Goal: Task Accomplishment & Management: Use online tool/utility

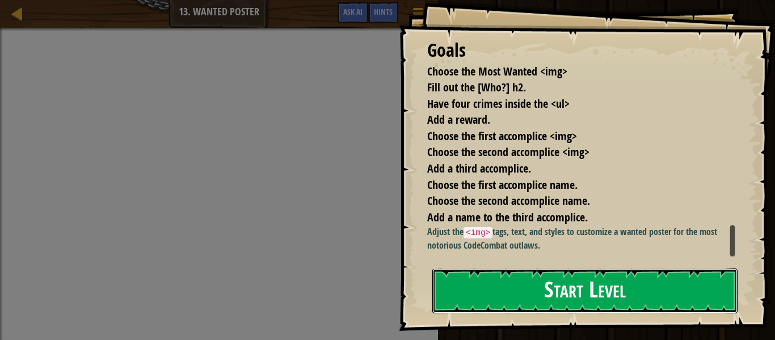
click at [563, 283] on button "Start Level" at bounding box center [585, 291] width 305 height 45
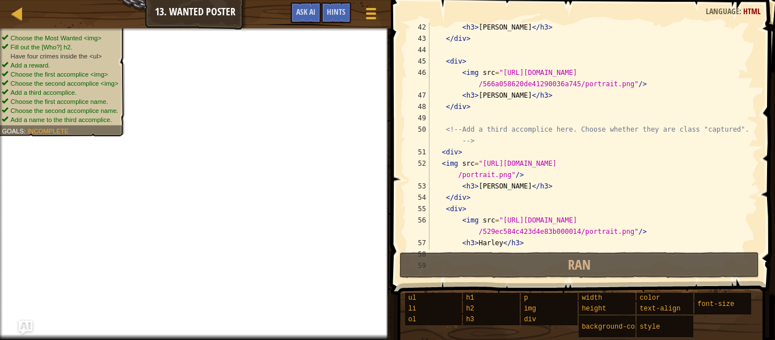
scroll to position [455, 0]
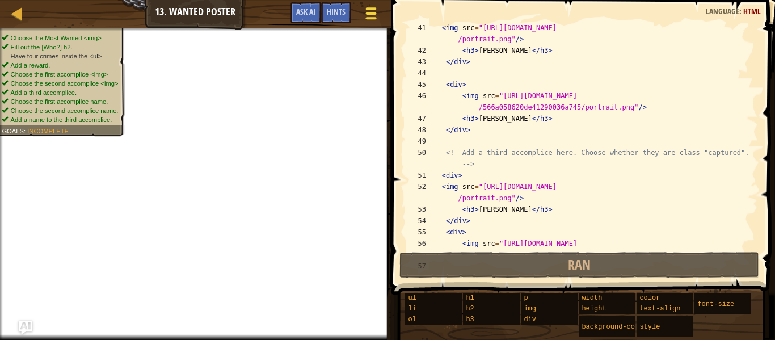
click at [372, 19] on span at bounding box center [371, 18] width 11 height 2
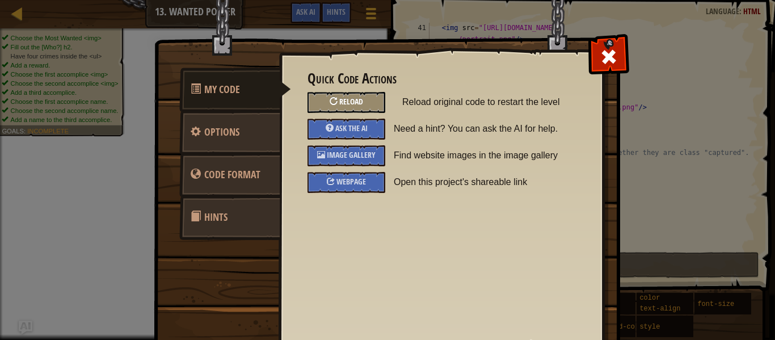
click at [376, 96] on div "Reload" at bounding box center [347, 102] width 78 height 21
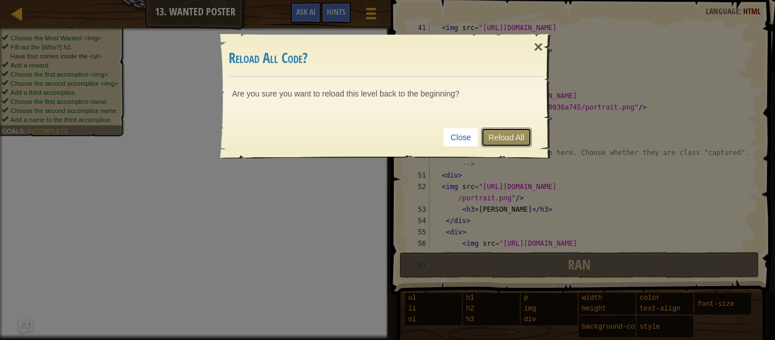
click at [525, 140] on link "Reload All" at bounding box center [506, 137] width 51 height 19
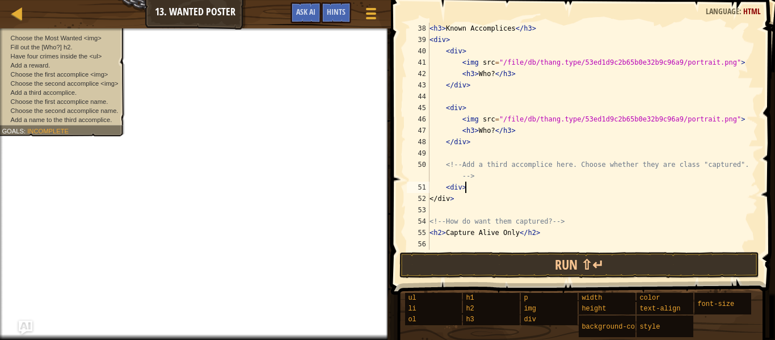
scroll to position [5, 5]
type textarea "<div>"
type textarea "</div>"
click at [467, 200] on div "< h3 > Known Accomplices </ h3 > < div > < div > < img src = "/file/db/thang.ty…" at bounding box center [592, 148] width 331 height 250
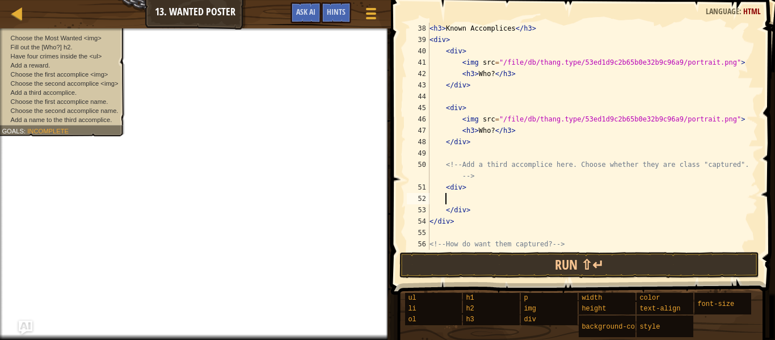
scroll to position [5, 2]
click at [368, 18] on span at bounding box center [371, 18] width 11 height 2
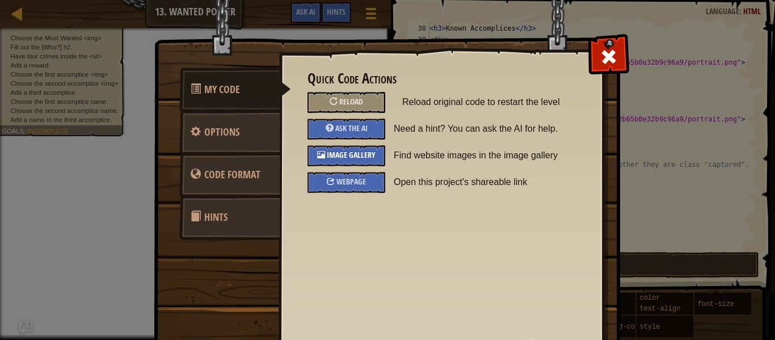
click at [369, 147] on div "Image Gallery" at bounding box center [347, 155] width 78 height 21
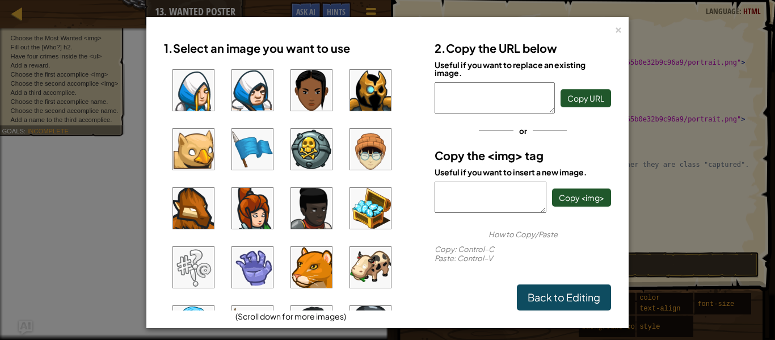
click at [183, 206] on img at bounding box center [193, 208] width 41 height 41
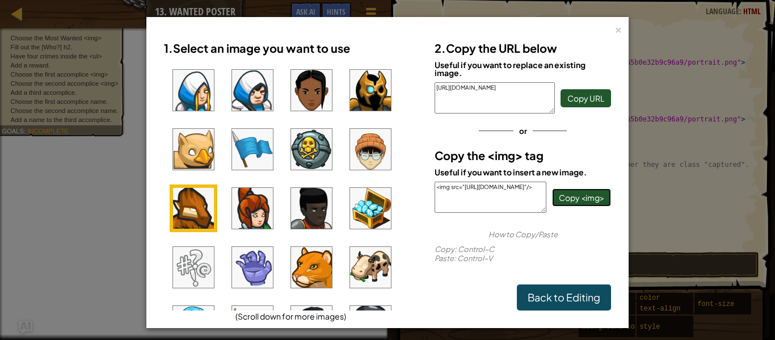
click at [577, 194] on span "Copy <img>" at bounding box center [581, 197] width 45 height 10
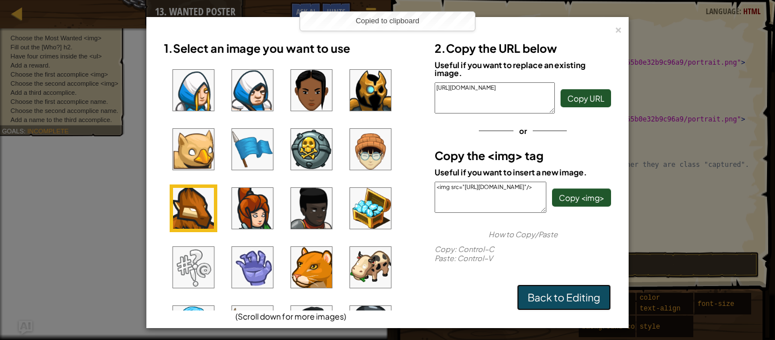
click at [558, 300] on link "Back to Editing" at bounding box center [564, 297] width 94 height 26
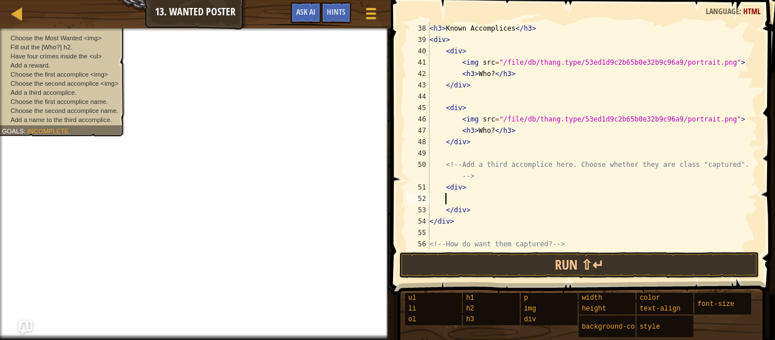
click at [489, 201] on div "< h3 > Known Accomplices </ h3 > < div > < div > < img src = "/file/db/thang.ty…" at bounding box center [592, 148] width 331 height 250
paste textarea "<img src="[URL][DOMAIN_NAME]"/>"
type textarea "<img src="[URL][DOMAIN_NAME]"/>"
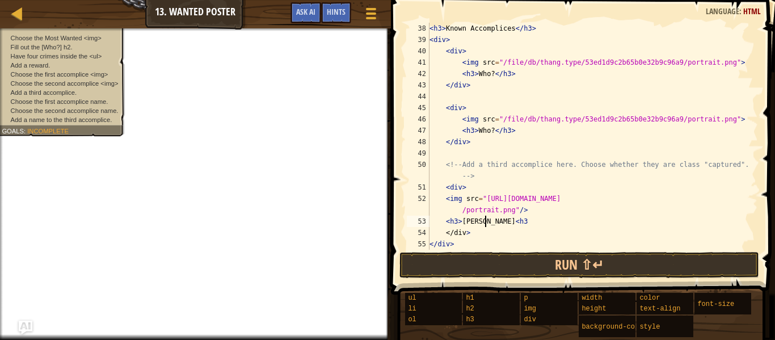
scroll to position [5, 8]
click at [476, 223] on div "< h3 > Known Accomplices </ h3 > < div > < div > < img src = "/file/db/thang.ty…" at bounding box center [592, 148] width 331 height 250
click at [506, 223] on div "< h3 > Known Accomplices </ h3 > < div > < div > < img src = "/file/db/thang.ty…" at bounding box center [592, 148] width 331 height 250
click at [472, 223] on div "< h3 > Known Accomplices </ h3 > < div > < div > < img src = "/file/db/thang.ty…" at bounding box center [592, 148] width 331 height 250
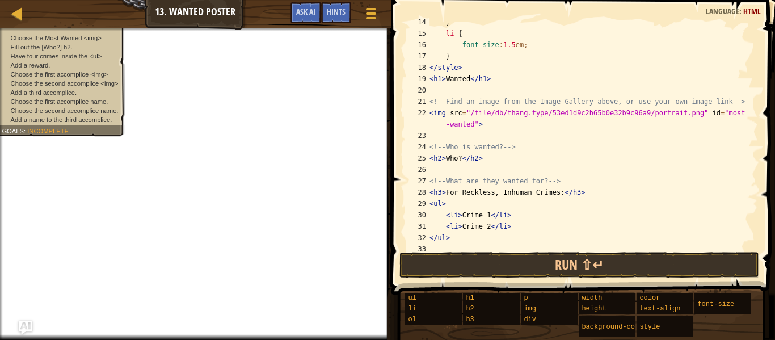
scroll to position [161, 0]
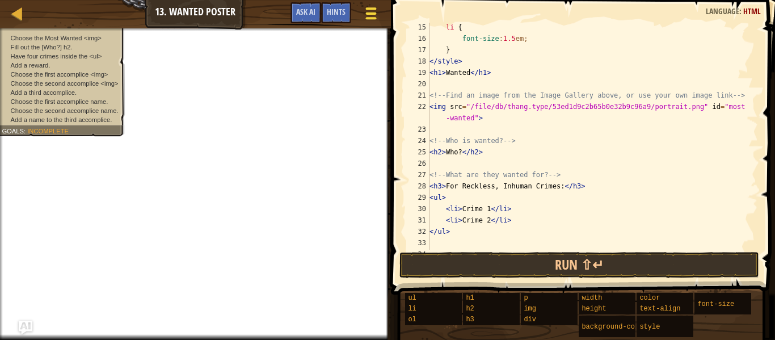
click at [370, 9] on span at bounding box center [371, 8] width 11 height 2
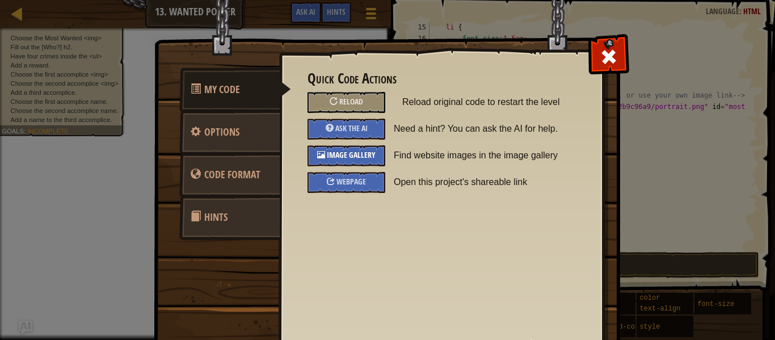
click at [363, 151] on span "Image Gallery" at bounding box center [351, 154] width 49 height 11
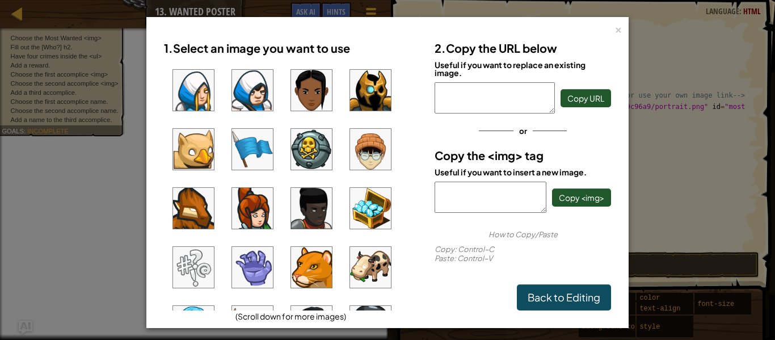
click at [201, 156] on img at bounding box center [193, 149] width 41 height 41
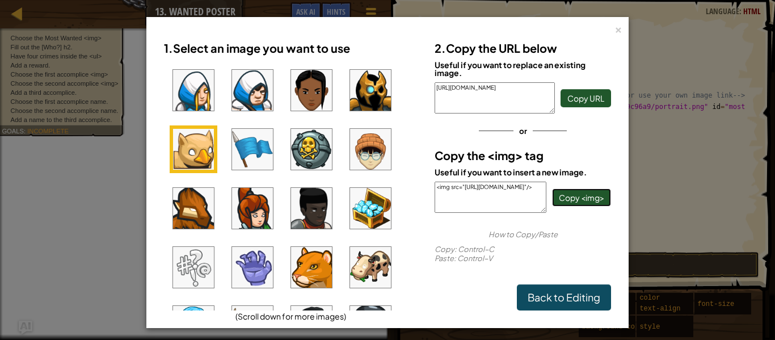
click at [597, 200] on span "Copy <img>" at bounding box center [581, 197] width 45 height 10
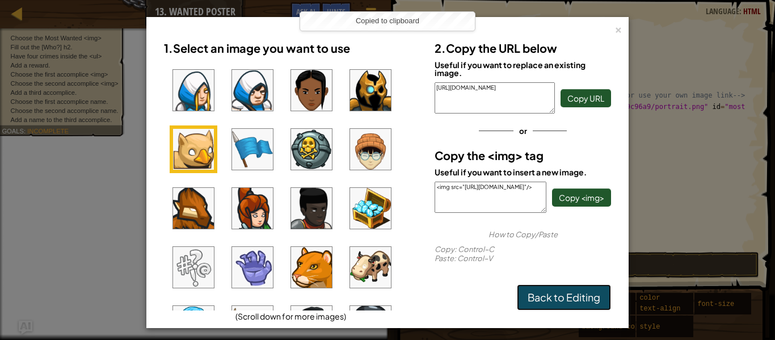
click at [589, 301] on link "Back to Editing" at bounding box center [564, 297] width 94 height 26
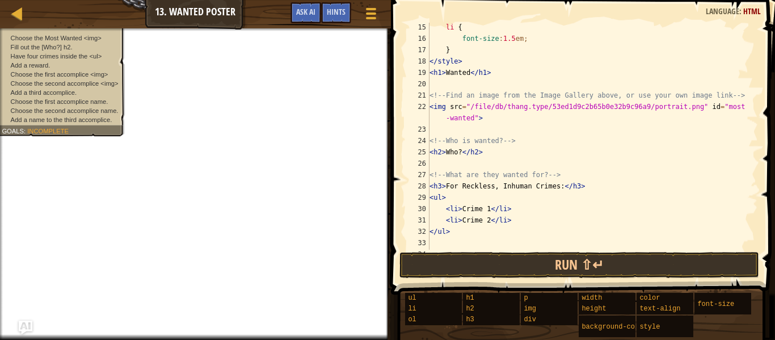
click at [485, 118] on div "li { font-size : 1.5 em ; } </ style > < h1 > Wanted </ h1 > <!-- Find an image…" at bounding box center [592, 147] width 331 height 250
type textarea "<img src="/file/db/thang.type/53ed1d9c2b65b0e32b9c96a9/portrait.png" id="most-w…"
drag, startPoint x: 485, startPoint y: 118, endPoint x: 472, endPoint y: 118, distance: 13.6
click at [472, 118] on div "li { font-size : 1.5 em ; } </ style > < h1 > Wanted </ h1 > <!-- Find an image…" at bounding box center [592, 147] width 331 height 250
click at [510, 120] on div "li { font-size : 1.5 em ; } </ style > < h1 > Wanted </ h1 > <!-- Find an image…" at bounding box center [592, 136] width 331 height 227
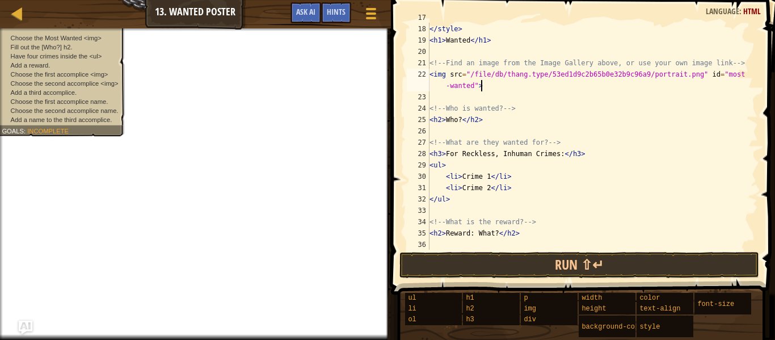
scroll to position [208, 0]
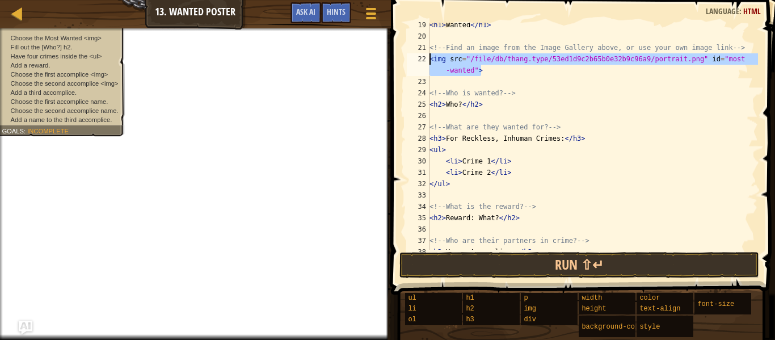
drag, startPoint x: 495, startPoint y: 69, endPoint x: 429, endPoint y: 60, distance: 67.0
click at [429, 60] on div "<img src="/file/db/thang.type/53ed1d9c2b65b0e32b9c96a9/portrait.png" id="most-w…" at bounding box center [582, 136] width 354 height 227
click at [617, 91] on div "< h1 > Wanted </ h1 > <!-- Find an image from the Image Gallery above, or use y…" at bounding box center [592, 144] width 331 height 250
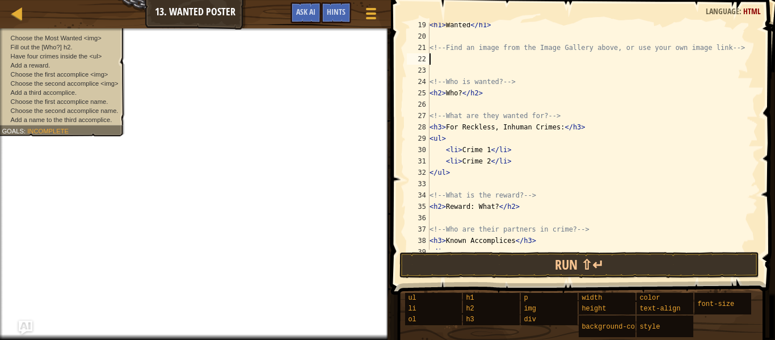
scroll to position [5, 0]
paste textarea "<img src="[URL][DOMAIN_NAME]"/>"
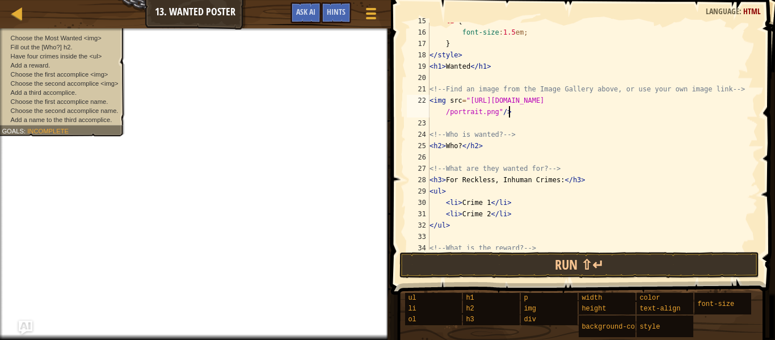
scroll to position [169, 0]
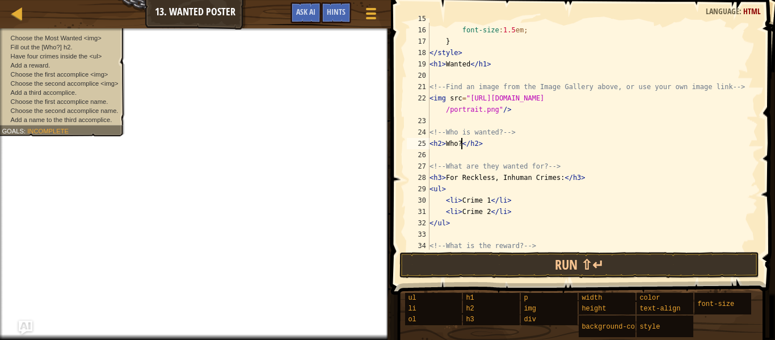
click at [460, 144] on div "li { font-size : 1.5 em ; } </ style > < h1 > Wanted </ h1 > <!-- Find an image…" at bounding box center [592, 138] width 331 height 250
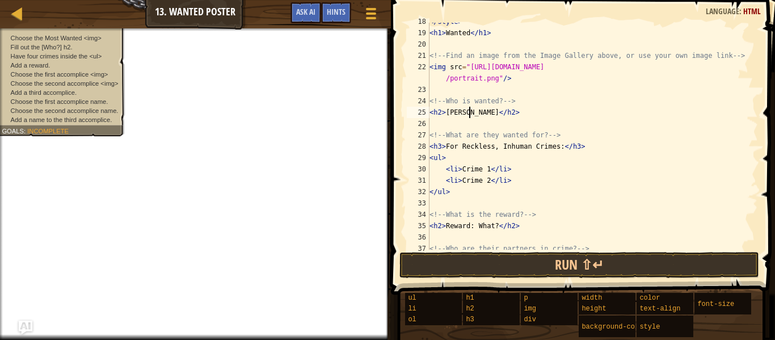
scroll to position [204, 0]
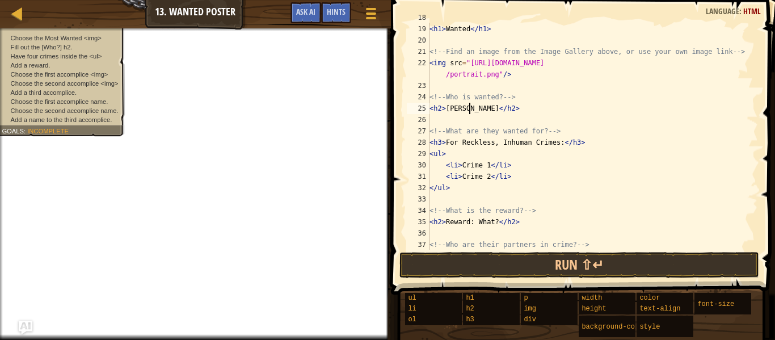
click at [490, 167] on div "</ style > < h1 > Wanted </ h1 > <!-- Find an image from the Image Gallery abov…" at bounding box center [592, 137] width 331 height 250
click at [488, 178] on div "</ style > < h1 > Wanted </ h1 > <!-- Find an image from the Image Gallery abov…" at bounding box center [592, 137] width 331 height 250
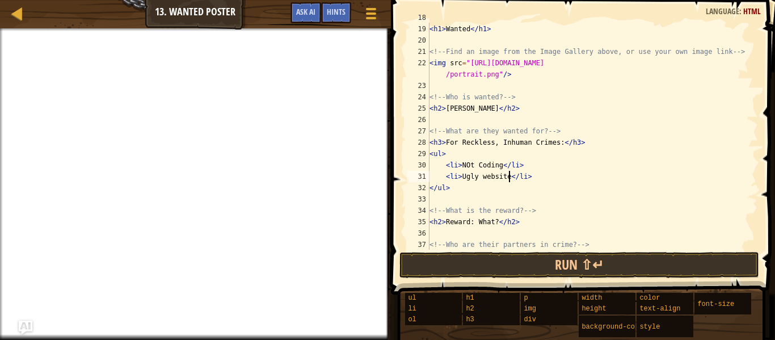
type textarea "<li>Ugly website</li>"
click at [544, 175] on div "</ style > < h1 > Wanted </ h1 > <!-- Find an image from the Image Gallery abov…" at bounding box center [592, 137] width 331 height 250
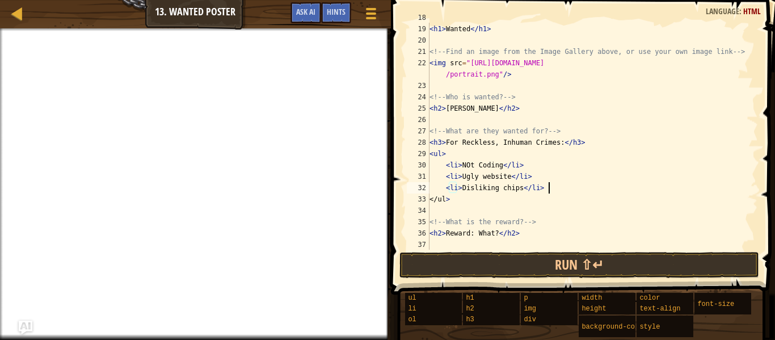
scroll to position [5, 16]
type textarea "<li> Disliking chips </li>"
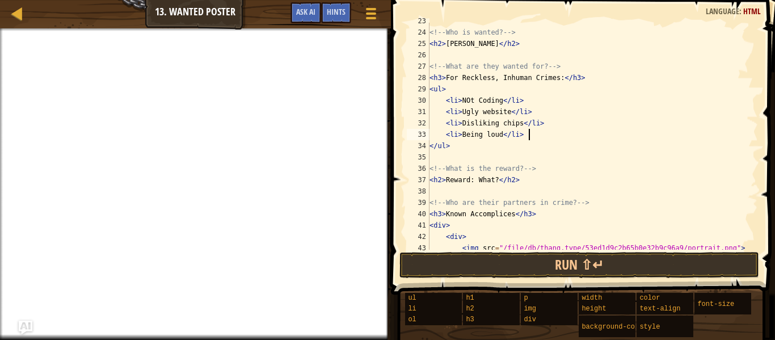
scroll to position [279, 0]
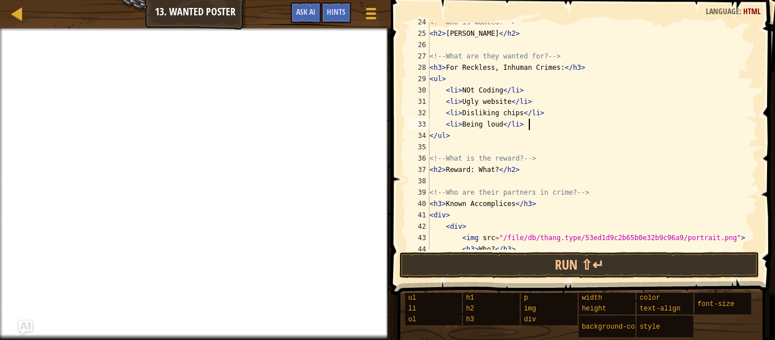
click at [496, 170] on div "<!-- Who is wanted? --> < h2 > [PERSON_NAME] </ h2 > <!-- What are they wanted …" at bounding box center [592, 141] width 331 height 250
click at [367, 12] on span at bounding box center [371, 13] width 11 height 2
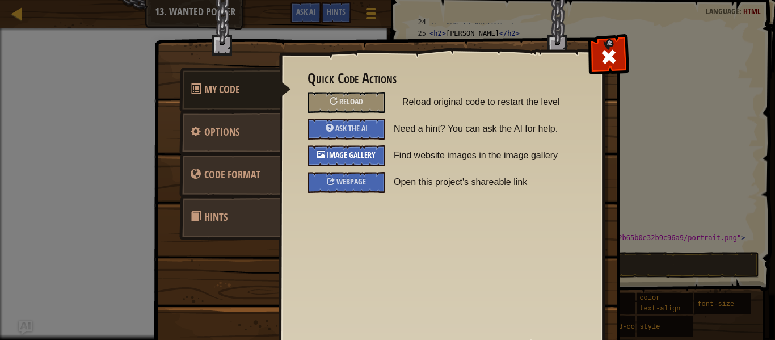
click at [362, 153] on span "Image Gallery" at bounding box center [351, 154] width 49 height 11
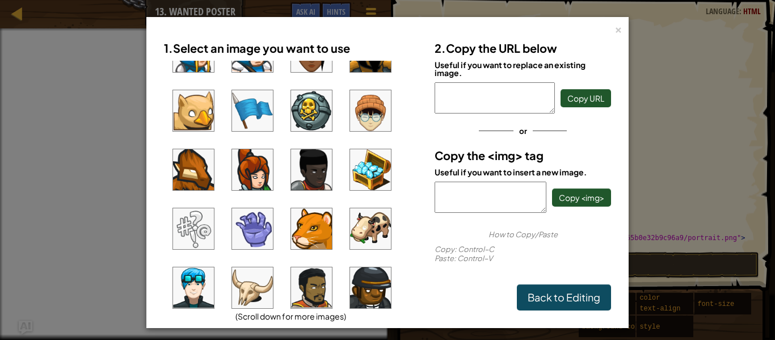
scroll to position [44, 0]
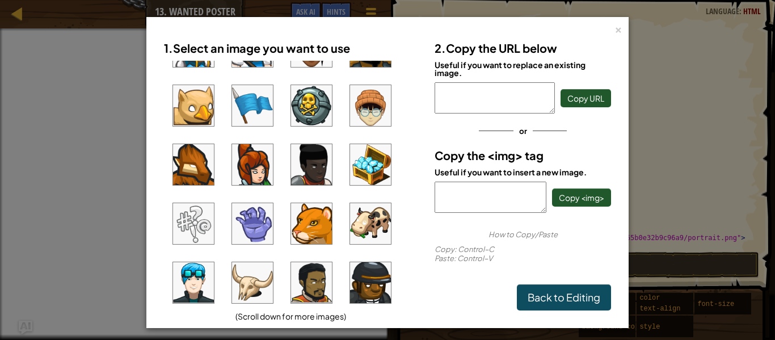
click at [309, 229] on img at bounding box center [311, 223] width 41 height 41
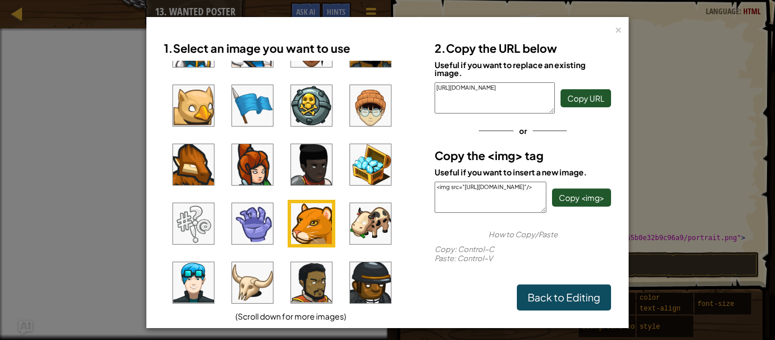
click at [378, 233] on img at bounding box center [370, 223] width 41 height 41
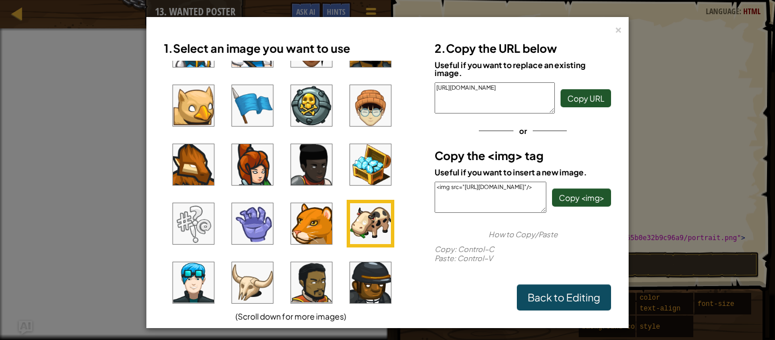
click at [379, 233] on img at bounding box center [370, 223] width 41 height 41
click at [586, 202] on span "Copy <img>" at bounding box center [581, 197] width 45 height 10
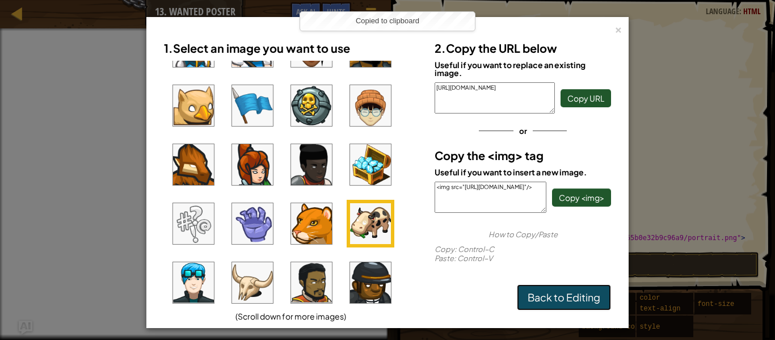
click at [578, 296] on link "Back to Editing" at bounding box center [564, 297] width 94 height 26
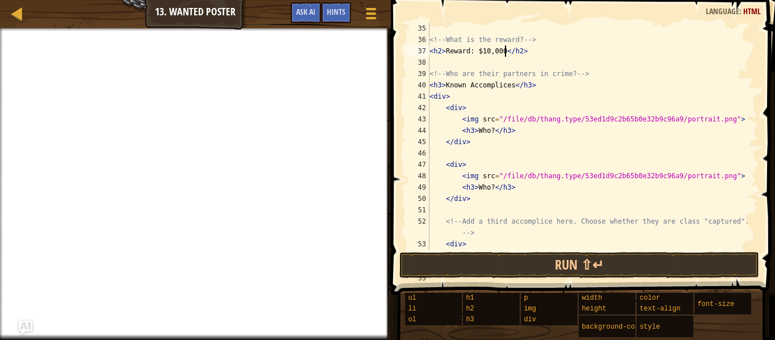
scroll to position [397, 0]
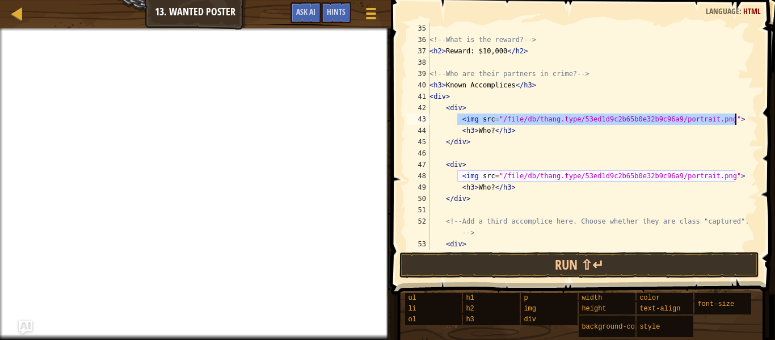
drag, startPoint x: 459, startPoint y: 118, endPoint x: 739, endPoint y: 117, distance: 279.3
click at [739, 117] on div "<!-- What is the reward? --> < h2 > Reward: $10,000 </ h2 > <!-- Who are their …" at bounding box center [592, 153] width 331 height 261
type textarea "<img src="/file/db/thang.type/53ed1d9c2b65b0e32b9c96a9/portrait.png">"
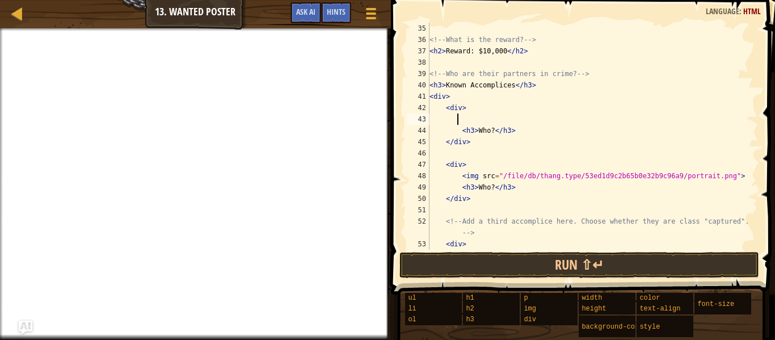
paste textarea "<img src="[URL][DOMAIN_NAME]"/>"
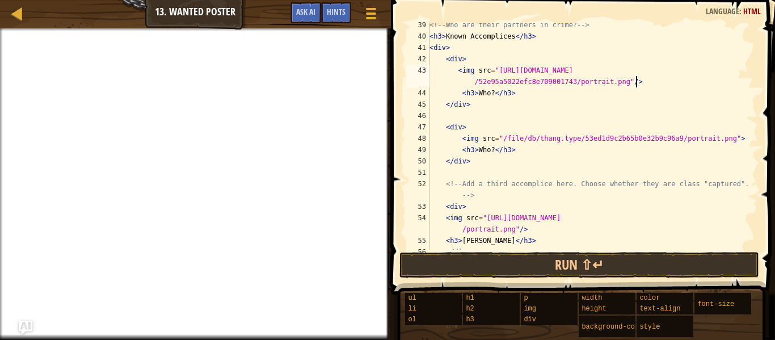
scroll to position [447, 0]
click at [369, 18] on span at bounding box center [371, 18] width 11 height 2
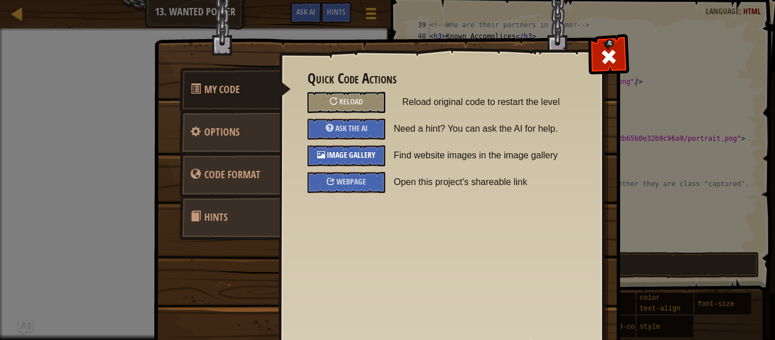
click at [375, 152] on span "Image Gallery" at bounding box center [351, 154] width 49 height 11
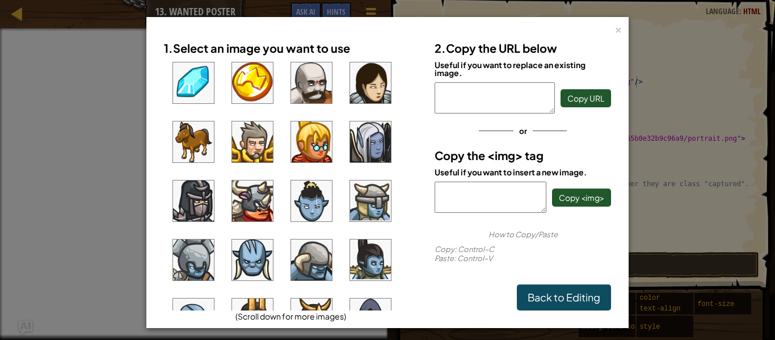
scroll to position [483, 0]
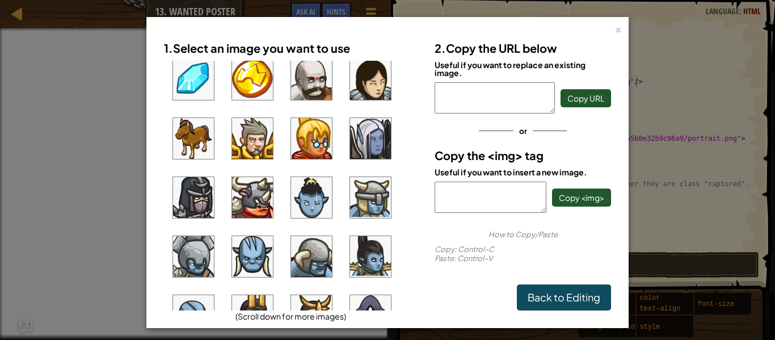
click at [189, 137] on img at bounding box center [193, 138] width 41 height 41
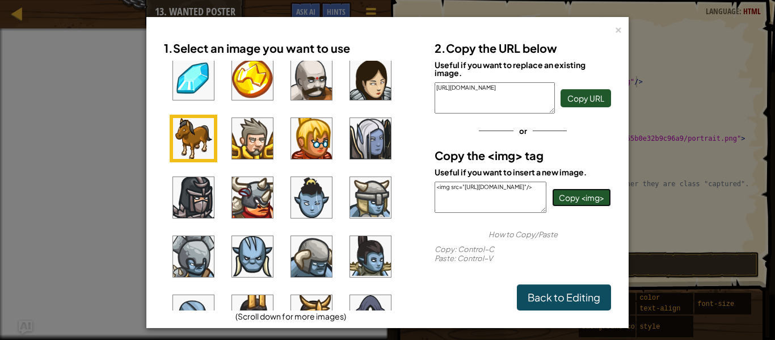
click at [579, 198] on span "Copy <img>" at bounding box center [581, 197] width 45 height 10
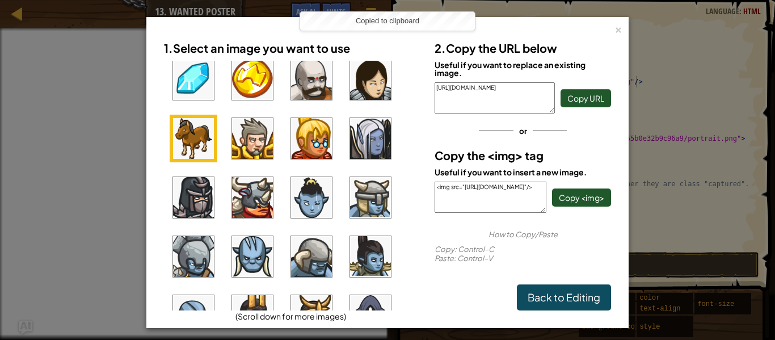
click at [568, 311] on div "1. Select an image you want to use (Scroll down for more images) 2. Copy the UR…" at bounding box center [388, 173] width 470 height 298
click at [570, 296] on link "Back to Editing" at bounding box center [564, 297] width 94 height 26
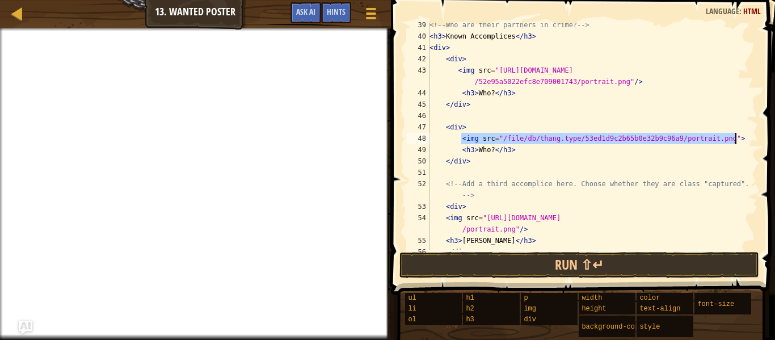
drag, startPoint x: 462, startPoint y: 139, endPoint x: 738, endPoint y: 141, distance: 276.5
click at [738, 141] on div "<!-- Who are their partners in crime? --> < h3 > Known Accomplices </ h3 > < di…" at bounding box center [592, 144] width 331 height 250
type textarea "<img src="/file/db/thang.type/53ed1d9c2b65b0e32b9c96a9/portrait.png">"
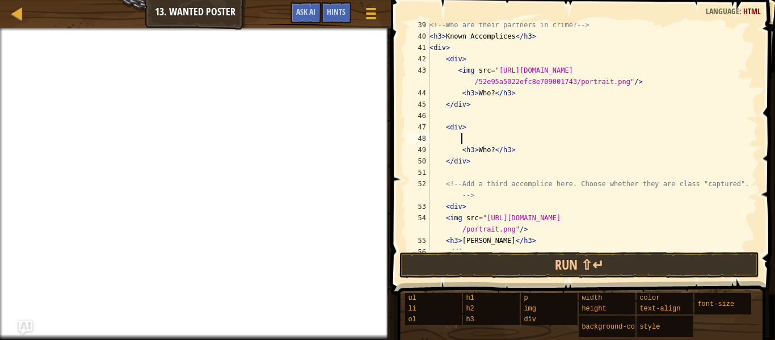
paste textarea "<img src="[URL][DOMAIN_NAME]"/>"
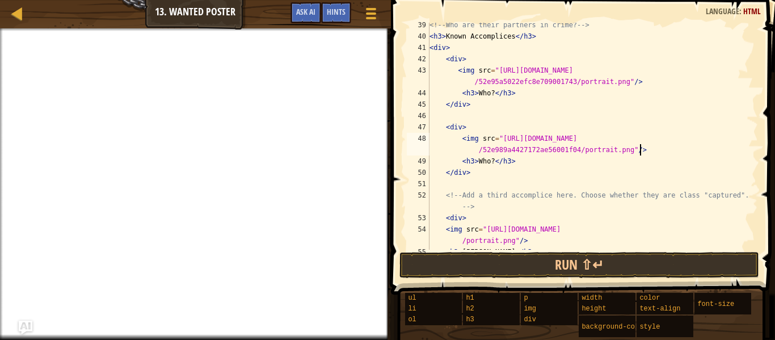
click at [493, 162] on div "<!-- Who are their partners in crime? --> < h3 > Known Accomplices </ h3 > < di…" at bounding box center [592, 144] width 331 height 250
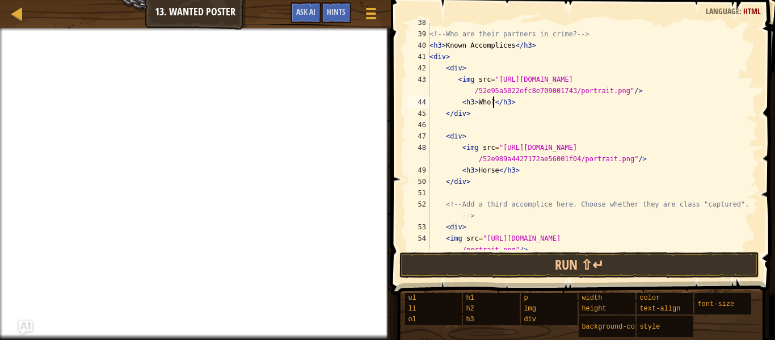
click at [493, 103] on div "<!-- Who are their partners in crime? --> < h3 > Known Accomplices </ h3 > < di…" at bounding box center [592, 147] width 331 height 261
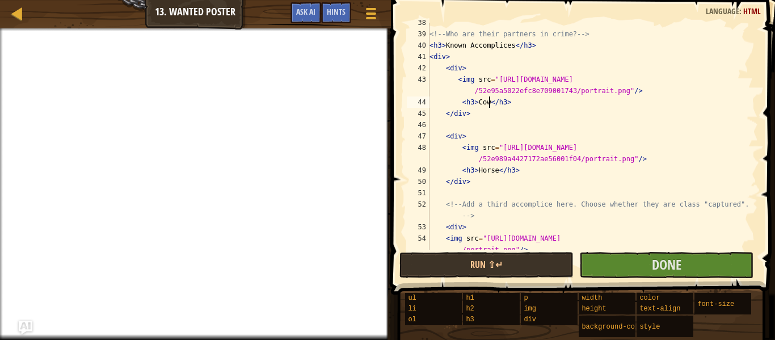
scroll to position [5, 9]
type textarea "<h3>Cow</h3>"
click at [634, 269] on button "Done" at bounding box center [667, 265] width 174 height 26
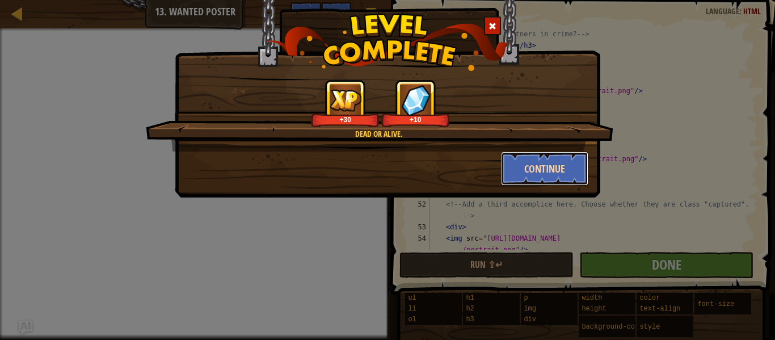
click at [564, 177] on button "Continue" at bounding box center [545, 169] width 88 height 34
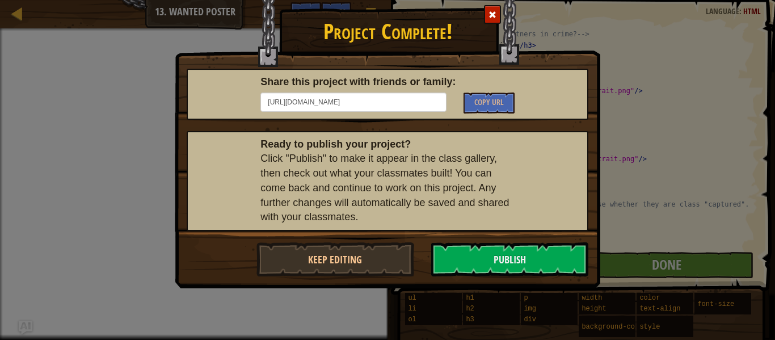
click at [484, 20] on div at bounding box center [492, 14] width 17 height 19
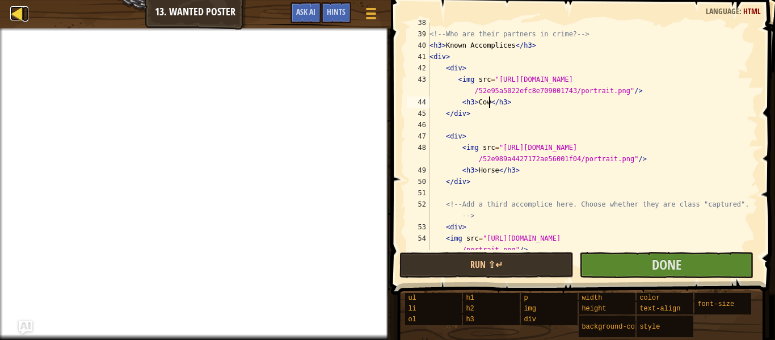
click at [15, 14] on div at bounding box center [17, 13] width 14 height 14
